Goal: Task Accomplishment & Management: Manage account settings

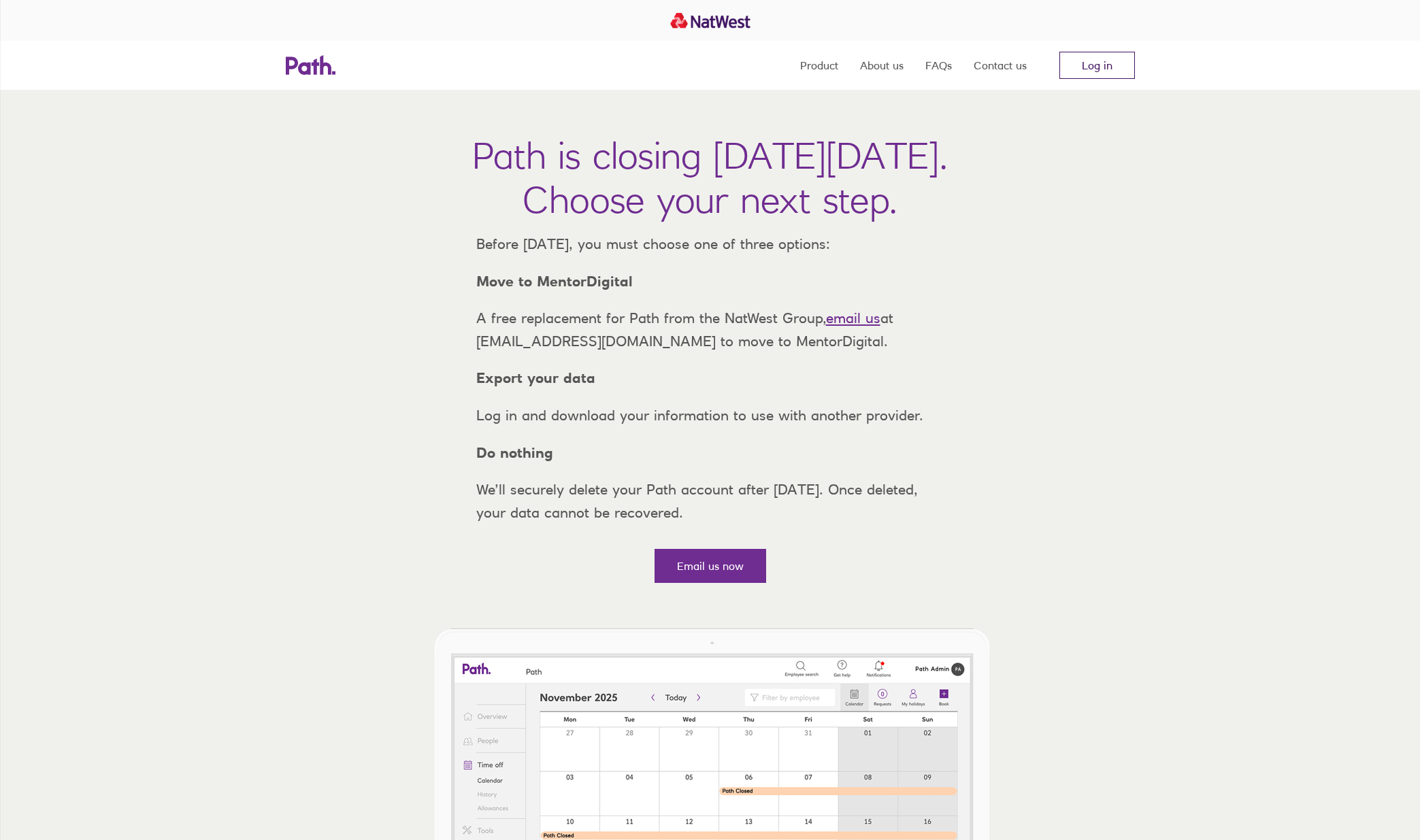
click at [1120, 66] on link "Log in" at bounding box center [1096, 65] width 75 height 27
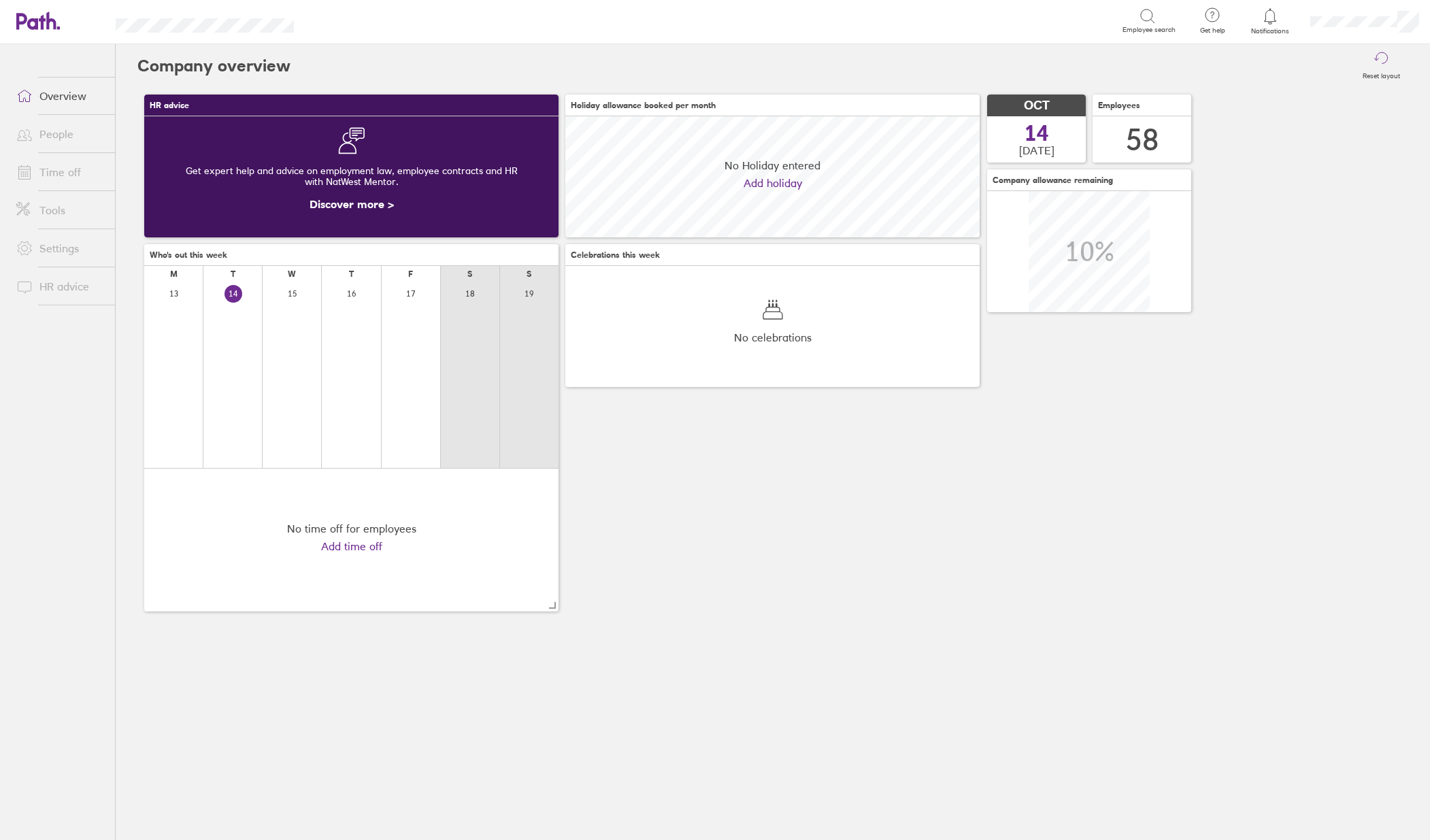
scroll to position [121, 415]
click at [55, 172] on link "Time off" at bounding box center [60, 172] width 109 height 27
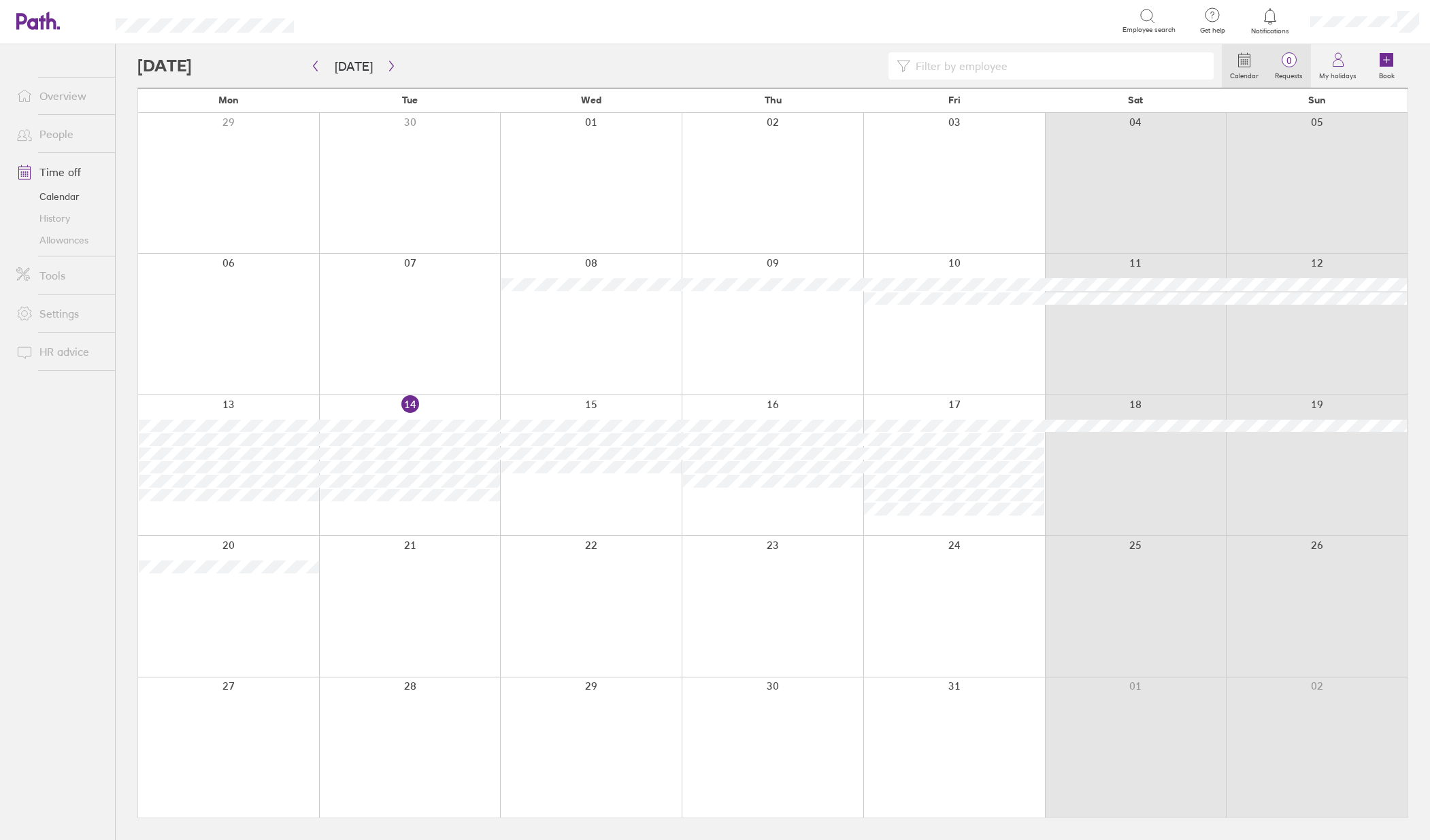
click at [1281, 75] on label "Requests" at bounding box center [1289, 74] width 45 height 12
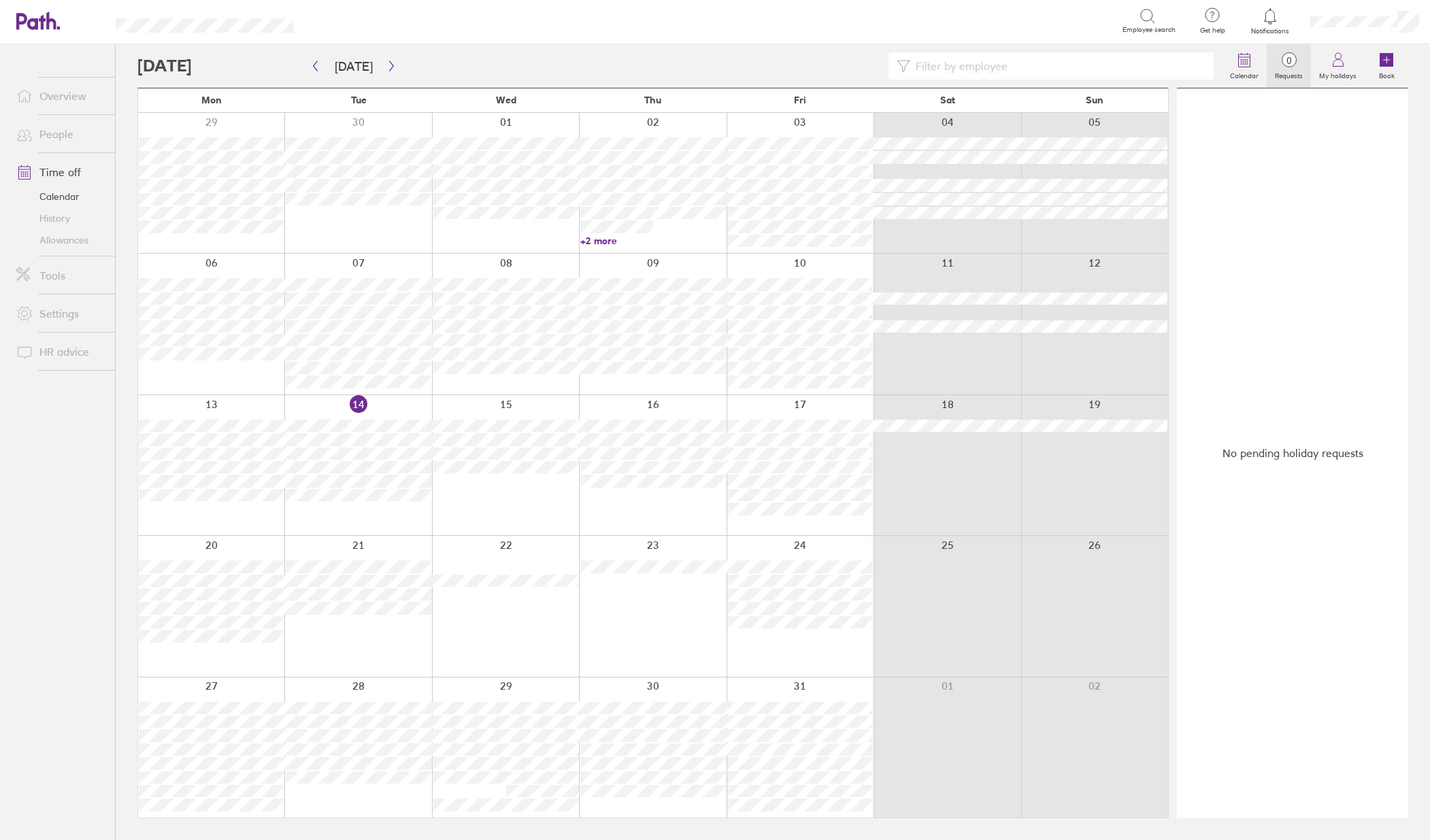
click at [956, 61] on input at bounding box center [1057, 65] width 295 height 25
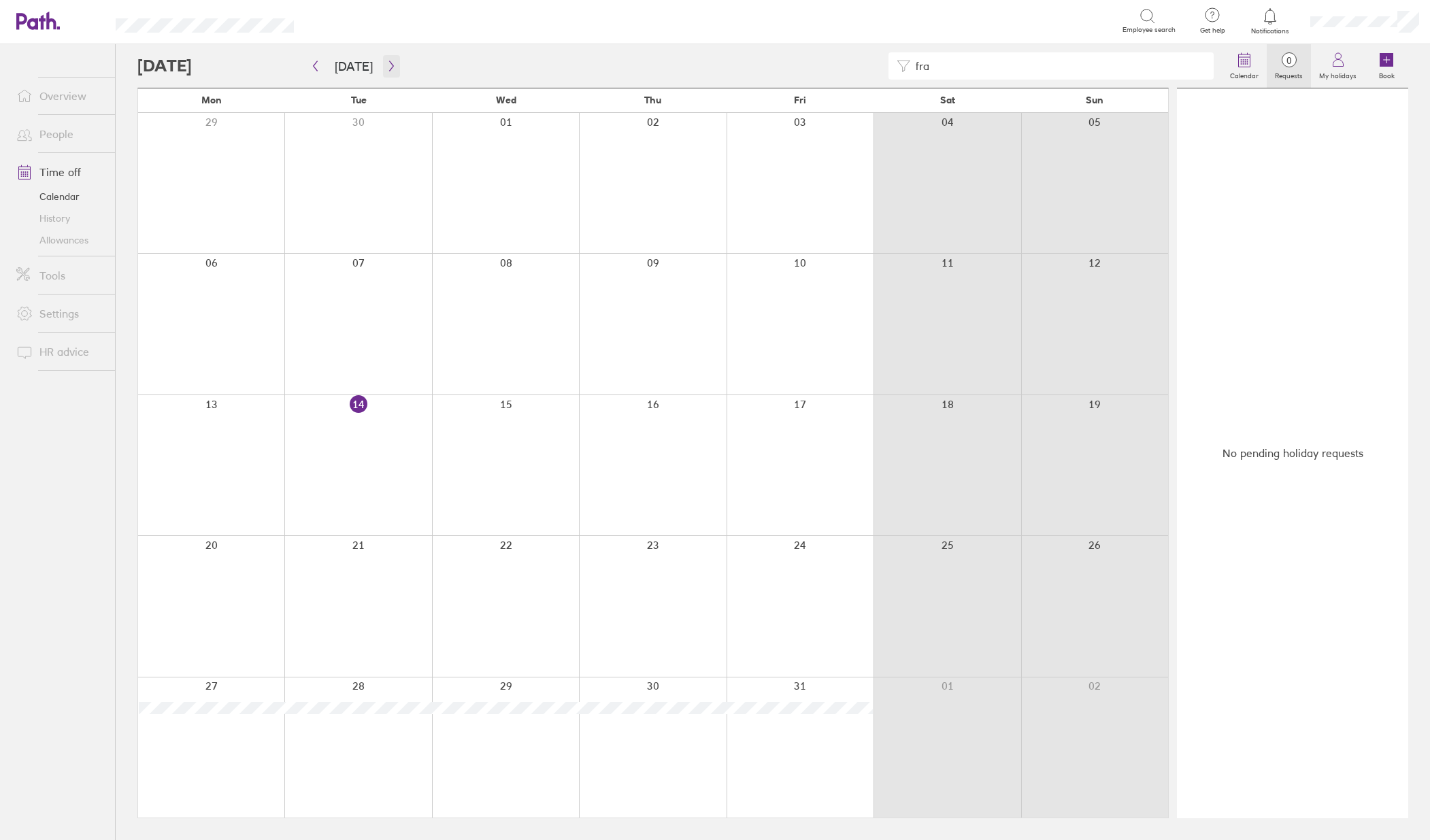
type input "fra"
click at [385, 72] on button "button" at bounding box center [391, 66] width 17 height 23
click at [392, 69] on icon "button" at bounding box center [391, 66] width 10 height 11
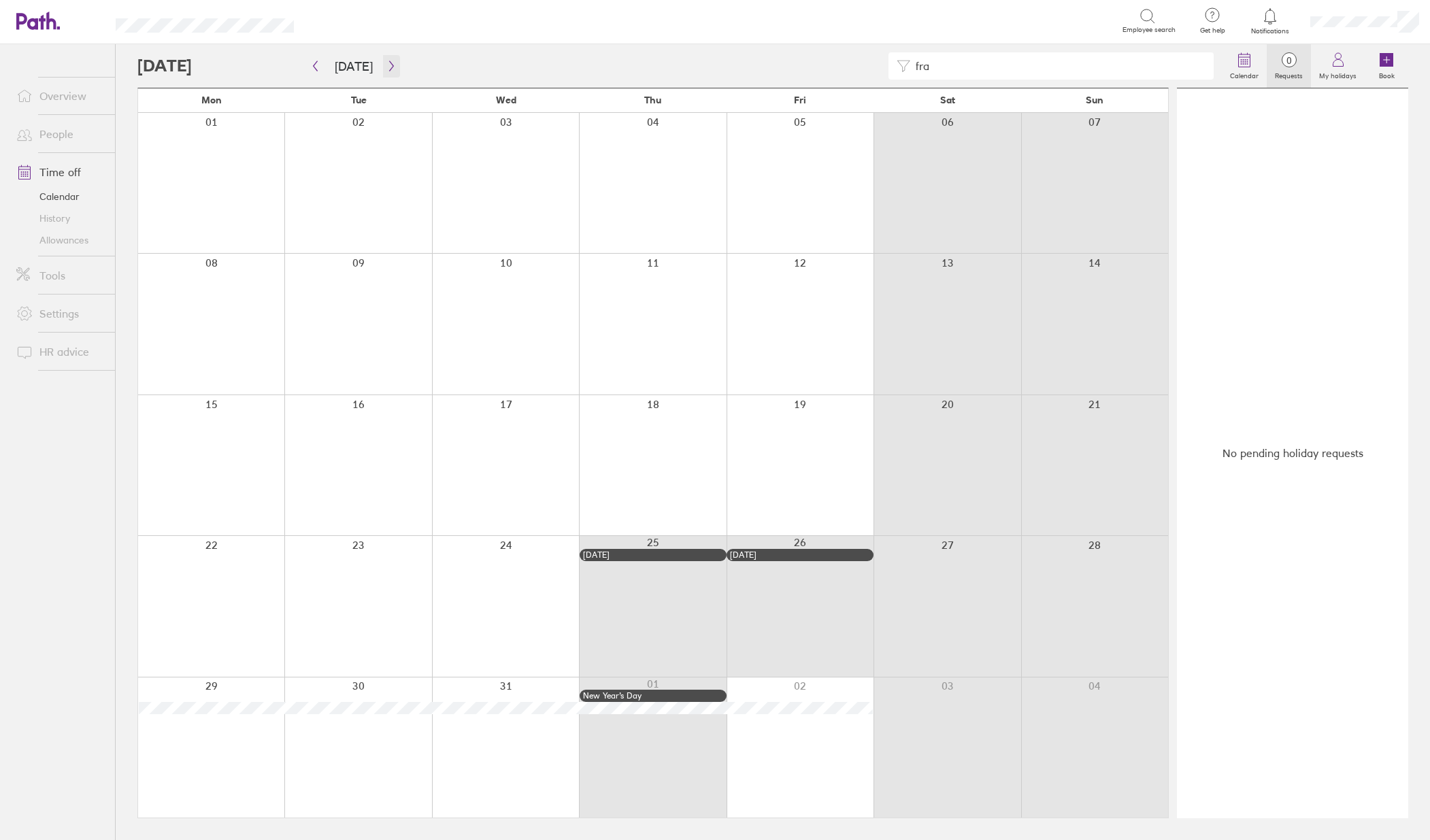
click at [386, 61] on icon "button" at bounding box center [391, 66] width 10 height 11
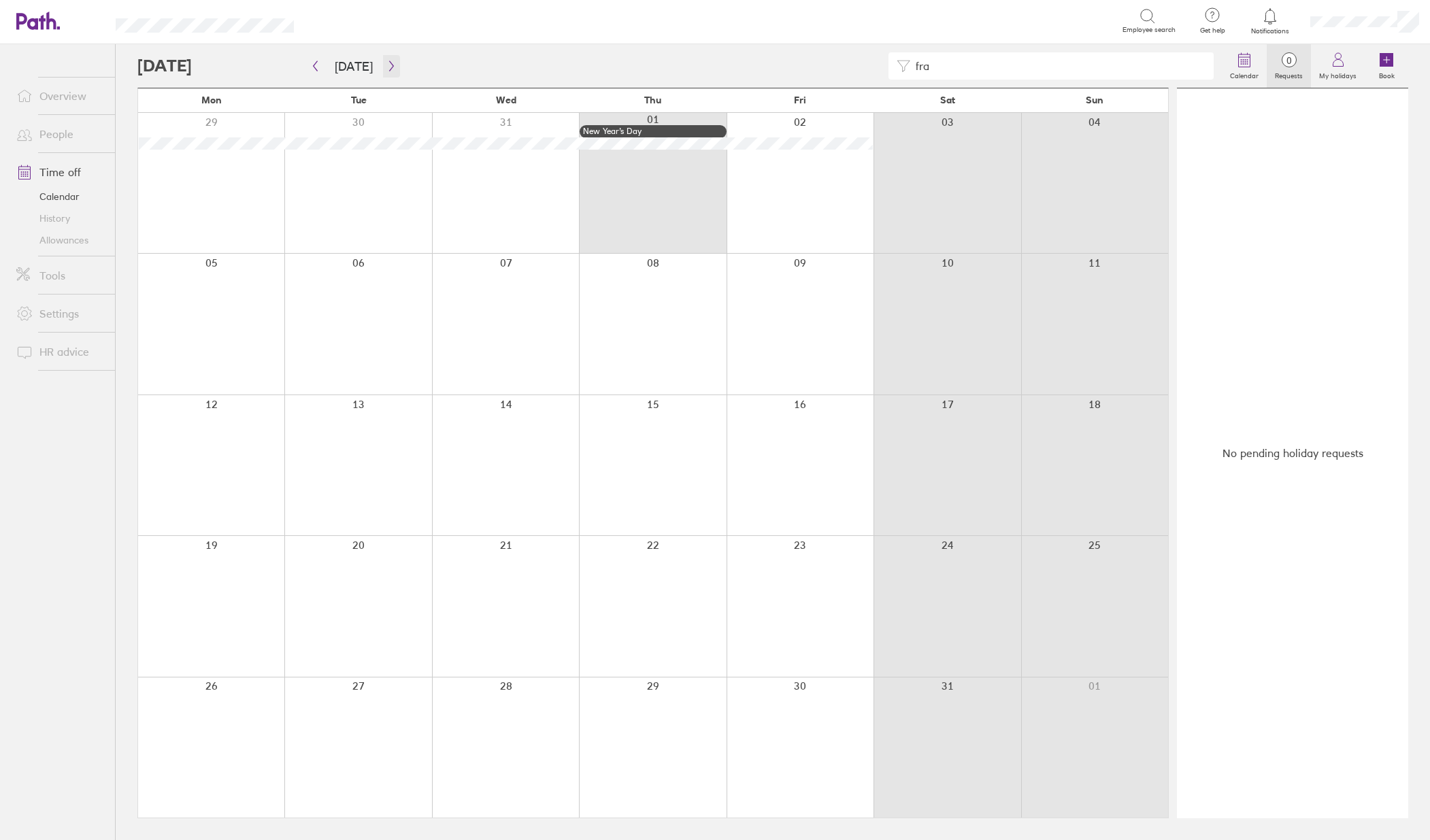
click at [386, 61] on icon "button" at bounding box center [391, 66] width 10 height 11
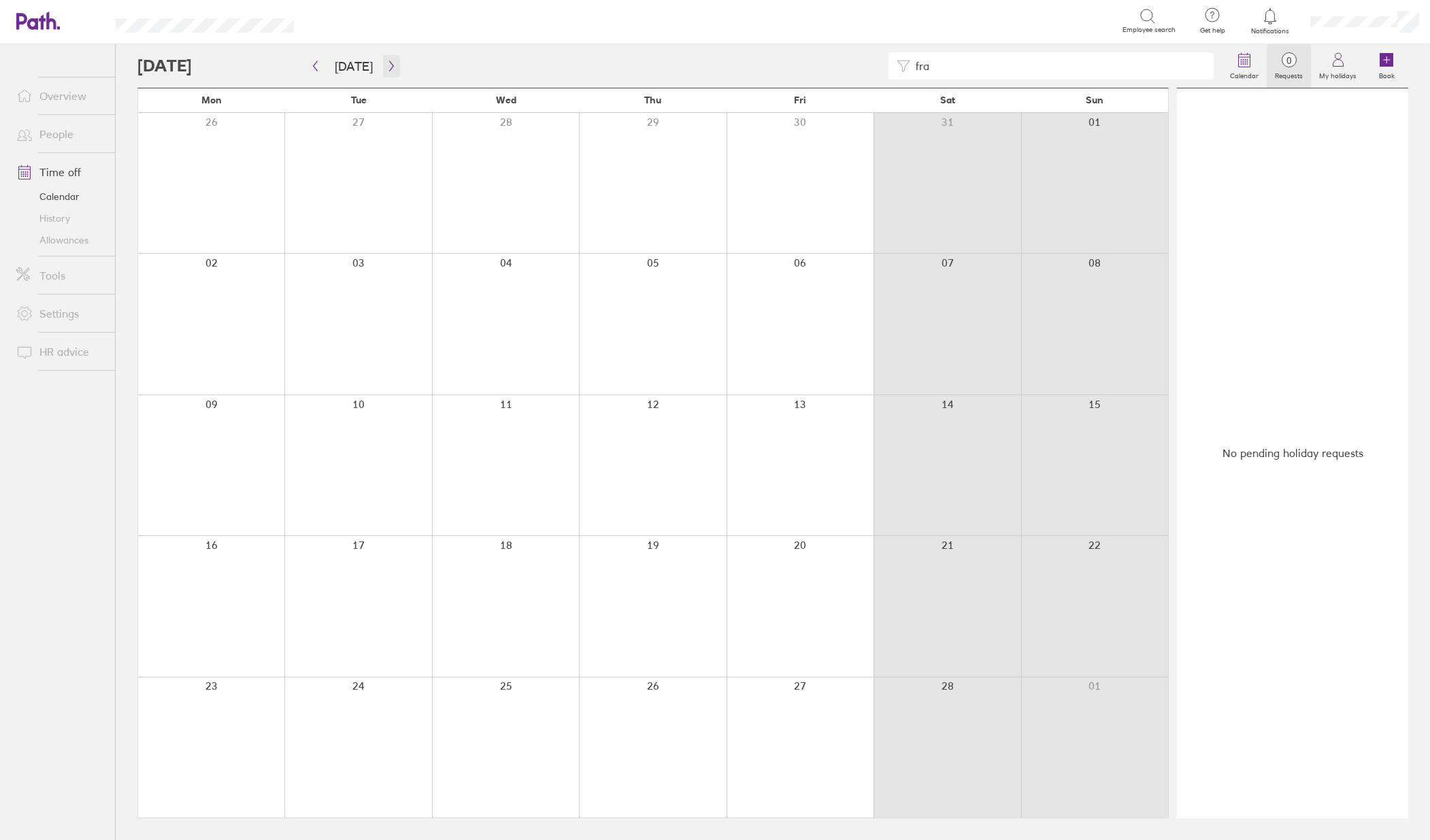
click at [386, 61] on icon "button" at bounding box center [391, 66] width 10 height 11
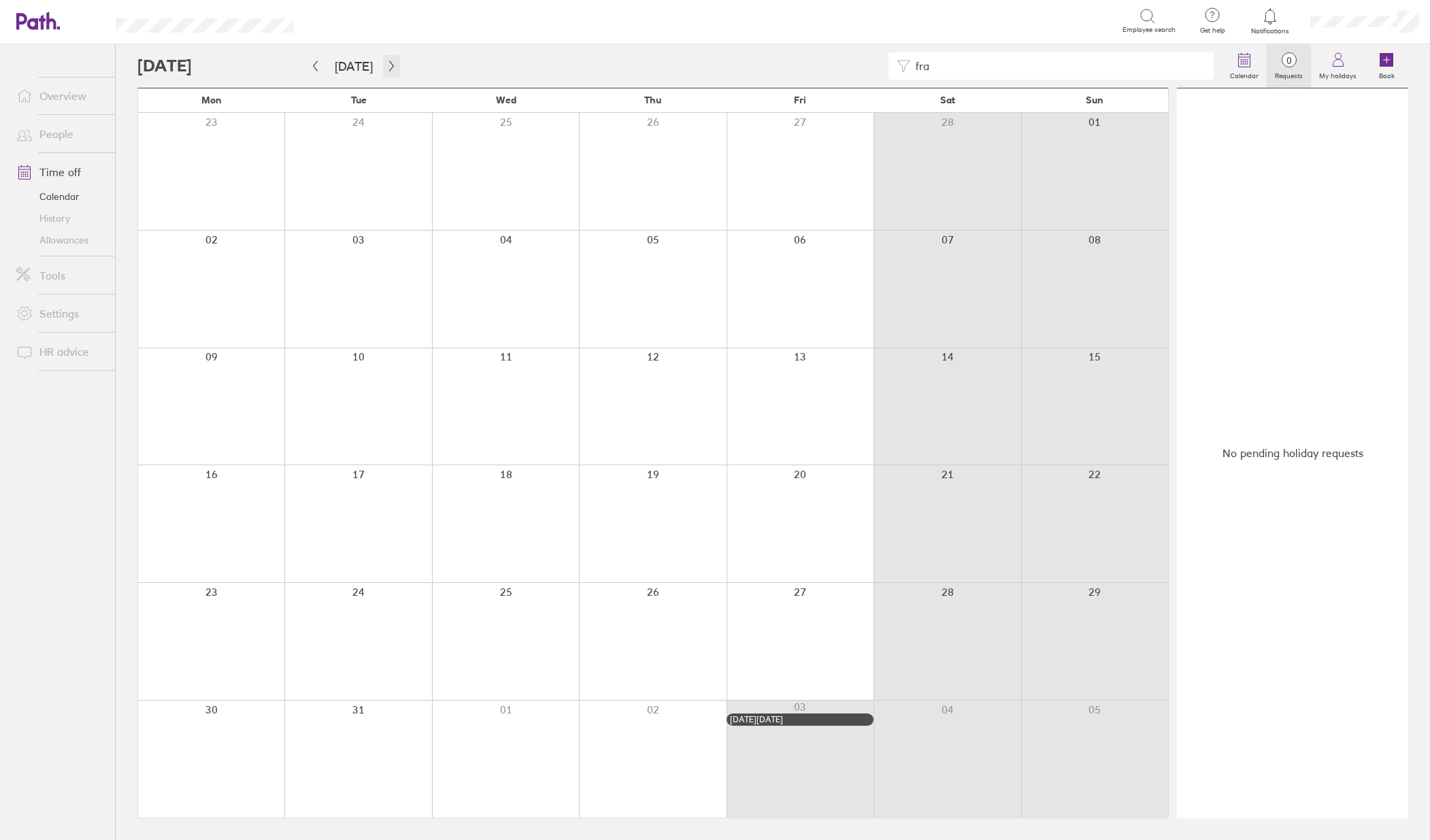
click at [386, 61] on icon "button" at bounding box center [391, 66] width 10 height 11
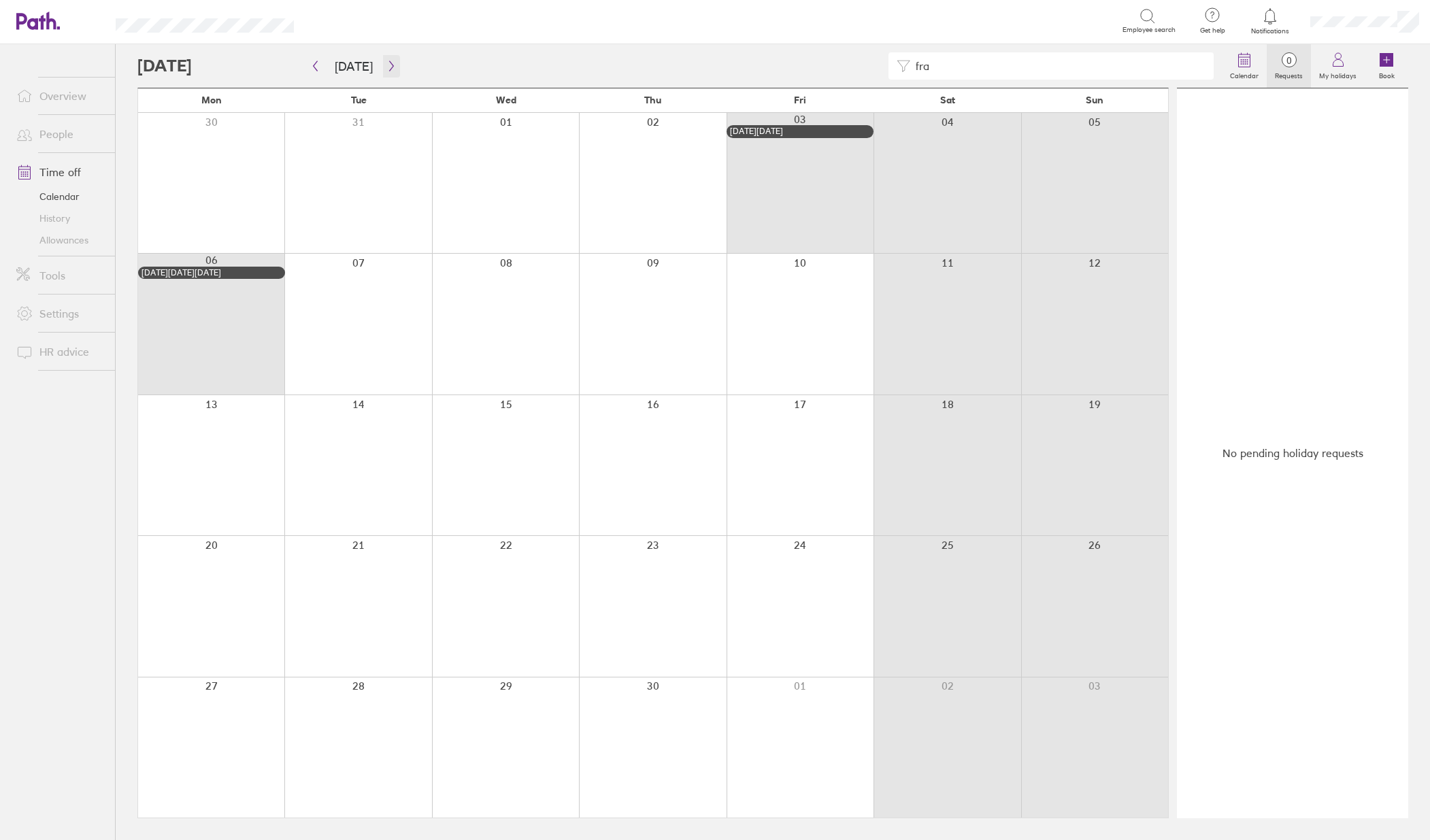
click at [386, 61] on icon "button" at bounding box center [391, 66] width 10 height 11
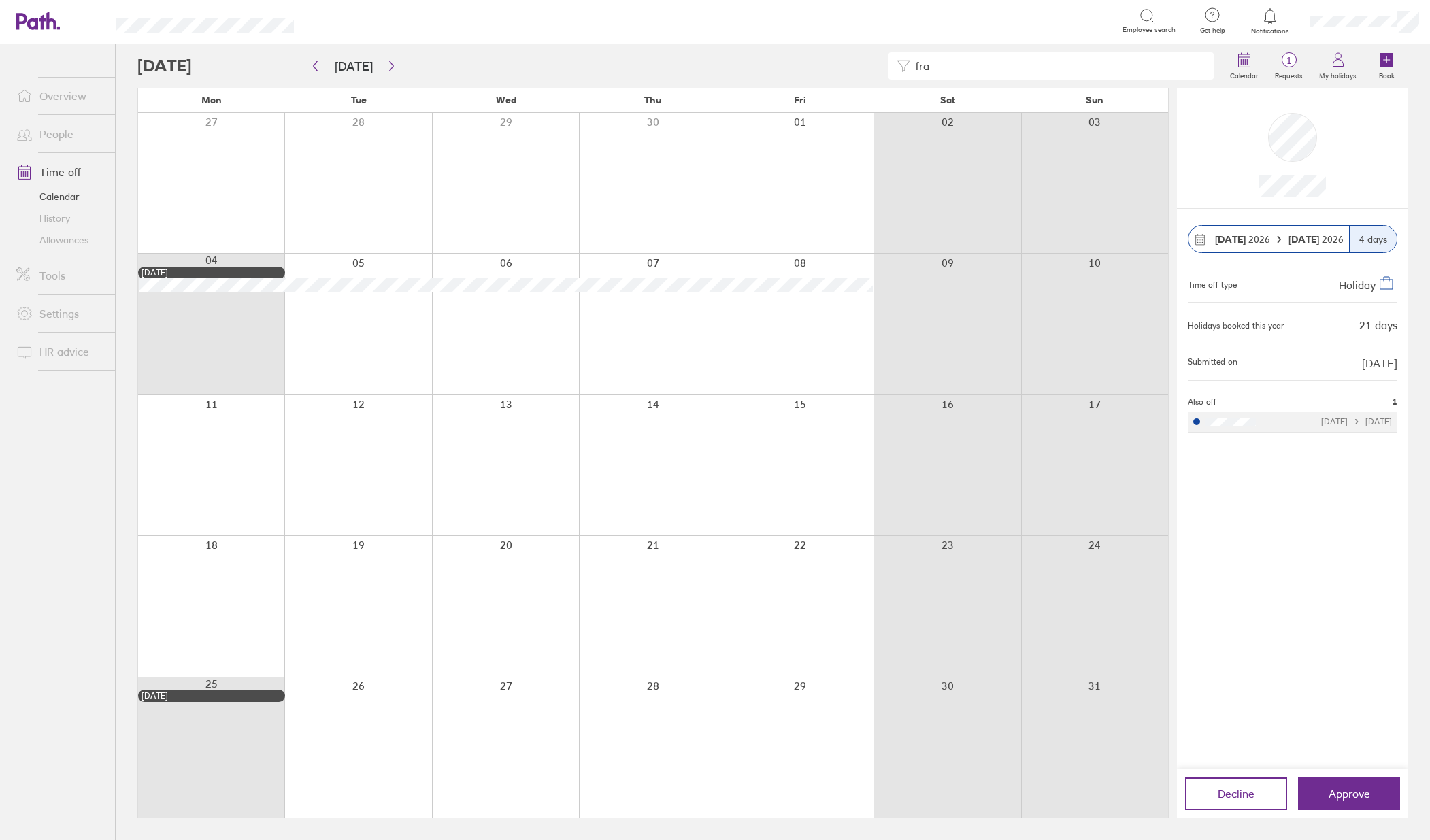
click at [1356, 812] on div "Decline Approve" at bounding box center [1293, 794] width 231 height 49
click at [1347, 802] on button "Approve" at bounding box center [1349, 794] width 102 height 33
